Goal: Transaction & Acquisition: Download file/media

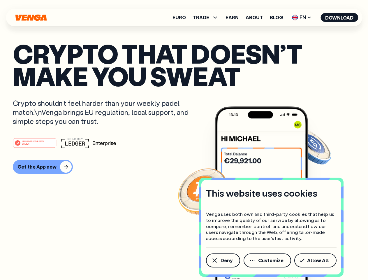
click at [184, 140] on div "#1 PRODUCT OF THE MONTH Web3" at bounding box center [184, 143] width 343 height 11
click at [223, 261] on span "Deny" at bounding box center [227, 260] width 12 height 5
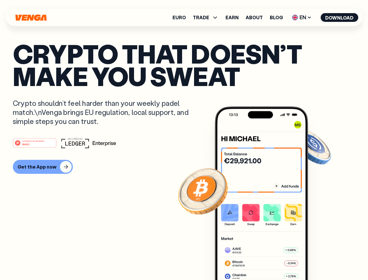
click at [268, 261] on img at bounding box center [261, 203] width 93 height 195
click at [317, 261] on article "Crypto that doesn’t make you sweat Crypto shouldn’t feel harder than your weekl…" at bounding box center [184, 151] width 343 height 219
click at [208, 18] on span "TRADE" at bounding box center [201, 17] width 16 height 5
click at [302, 18] on span "EN" at bounding box center [302, 17] width 24 height 9
click at [340, 18] on button "Download" at bounding box center [340, 17] width 38 height 9
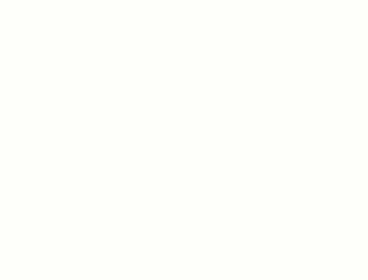
click at [42, 0] on html "This website uses cookies Venga uses both own and third-party cookies that help…" at bounding box center [184, 0] width 368 height 0
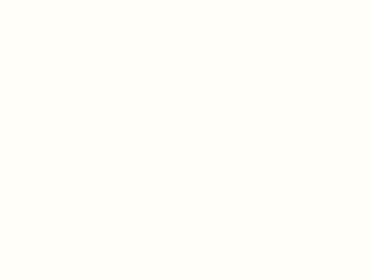
click at [36, 0] on html "This website uses cookies Venga uses both own and third-party cookies that help…" at bounding box center [186, 0] width 373 height 0
